Goal: Task Accomplishment & Management: Manage account settings

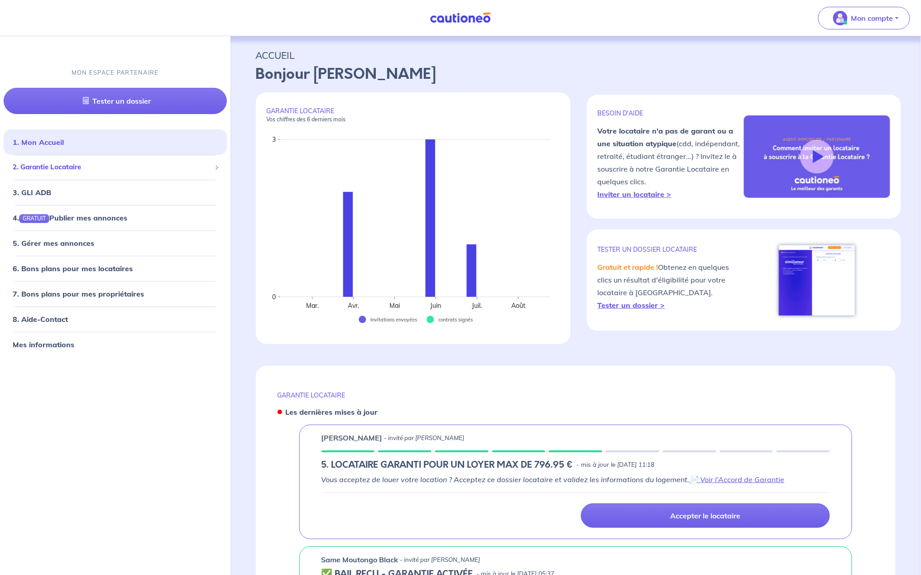
click at [61, 172] on span "2. Garantie Locataire" at bounding box center [112, 167] width 198 height 10
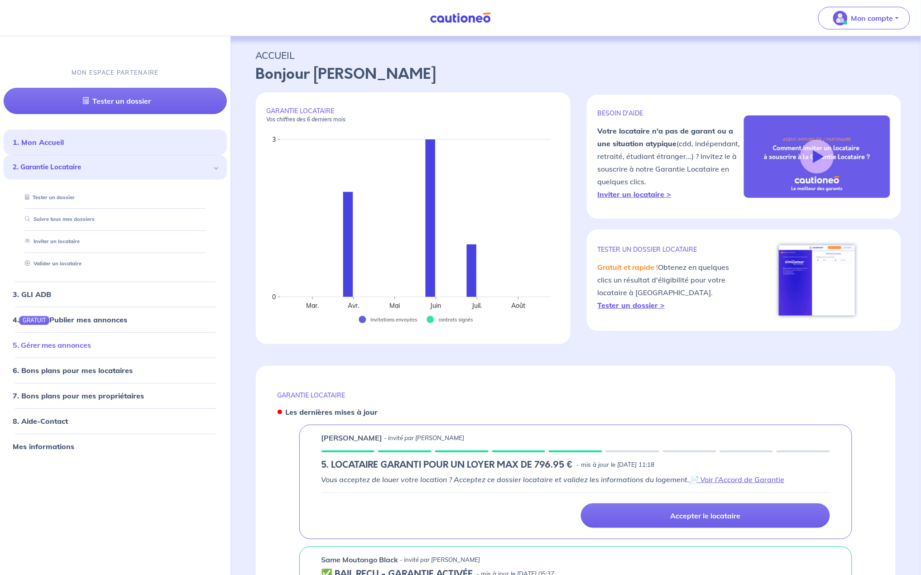
click at [49, 346] on link "5. Gérer mes annonces" at bounding box center [52, 344] width 78 height 9
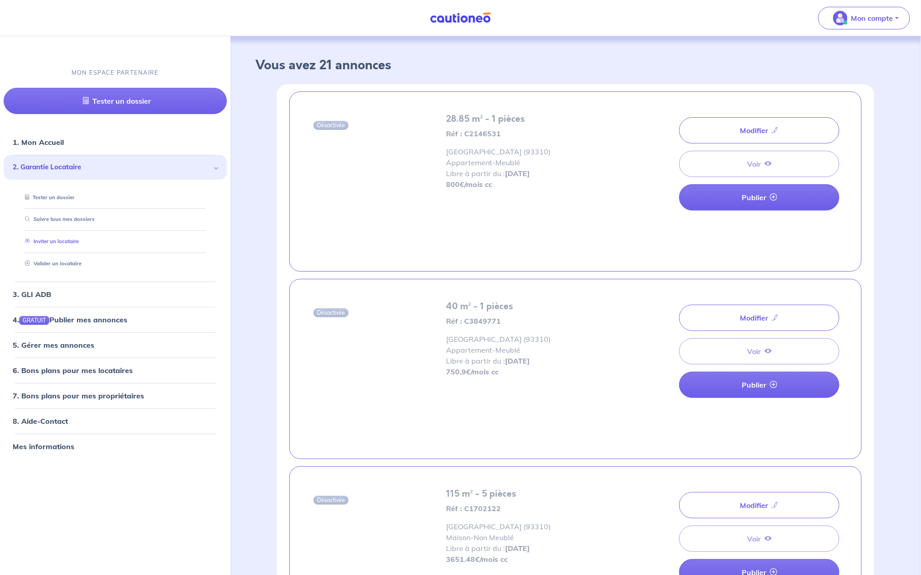
click at [64, 239] on link "Inviter un locataire" at bounding box center [49, 241] width 57 height 6
select select "FR"
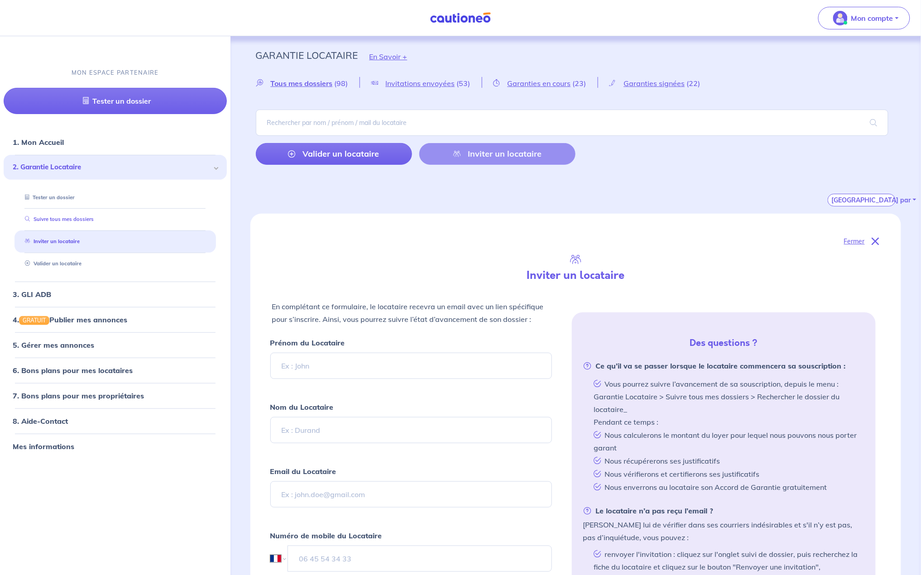
click at [70, 221] on link "Suivre tous mes dossiers" at bounding box center [57, 219] width 72 height 6
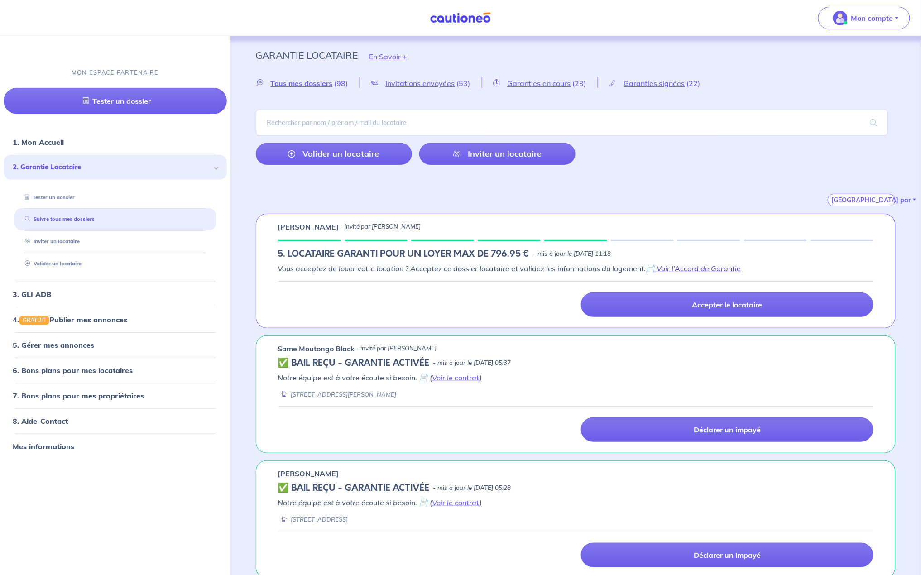
click at [694, 268] on link "📄 Voir l’Accord de Garantie" at bounding box center [693, 268] width 95 height 9
click at [42, 424] on link "8. Aide-Contact" at bounding box center [40, 420] width 54 height 9
